Goal: Transaction & Acquisition: Purchase product/service

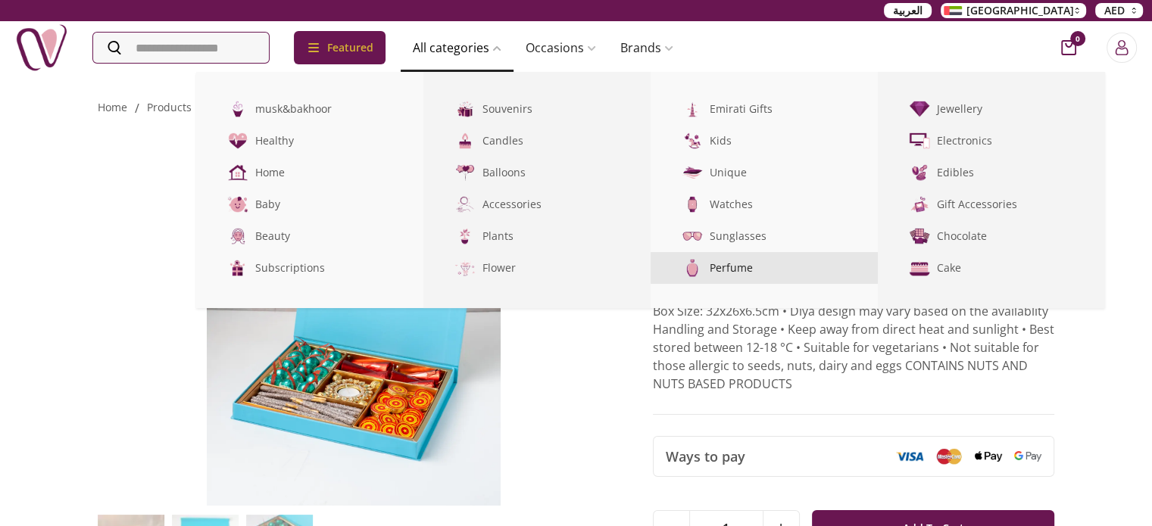
click at [748, 270] on link "Perfume" at bounding box center [764, 268] width 227 height 32
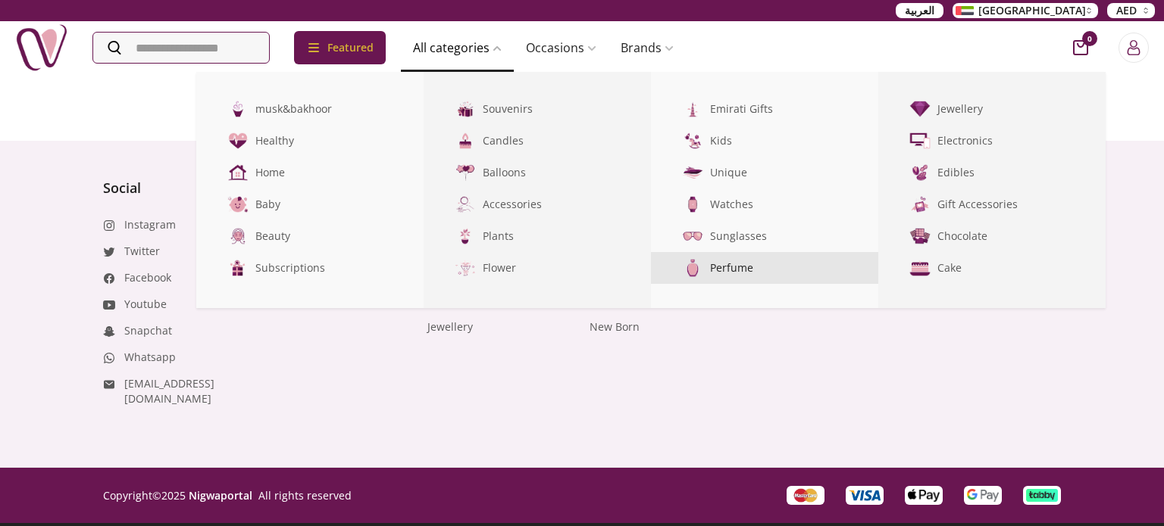
click at [748, 270] on link "Perfume" at bounding box center [764, 268] width 227 height 32
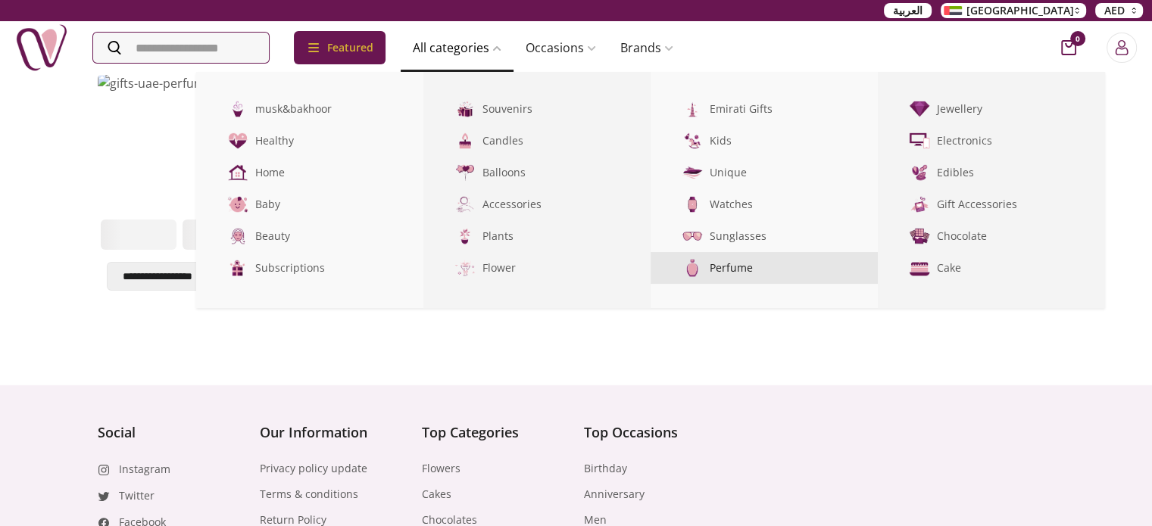
click at [748, 270] on link "Perfume" at bounding box center [764, 268] width 227 height 32
